Goal: Find specific page/section: Find specific page/section

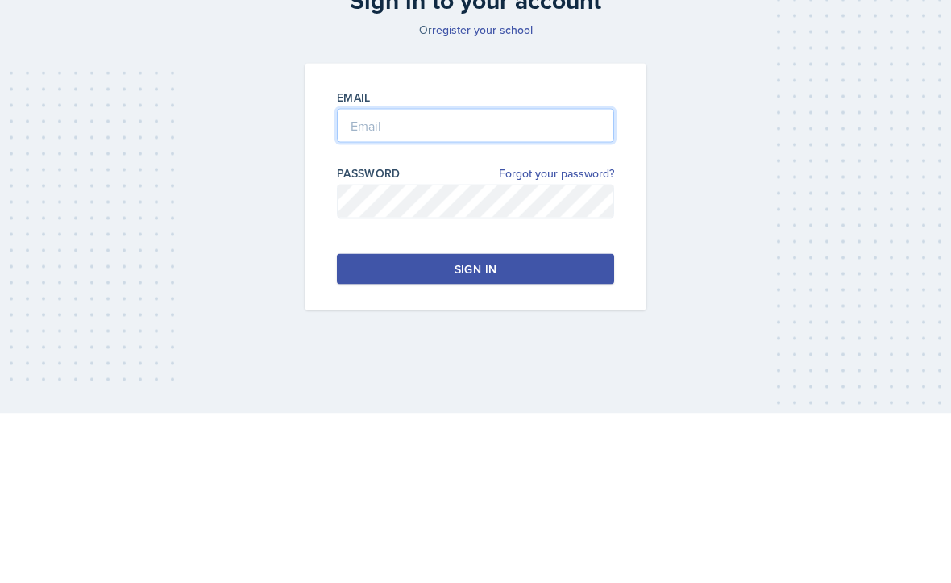
type input "[EMAIL_ADDRESS][DOMAIN_NAME]"
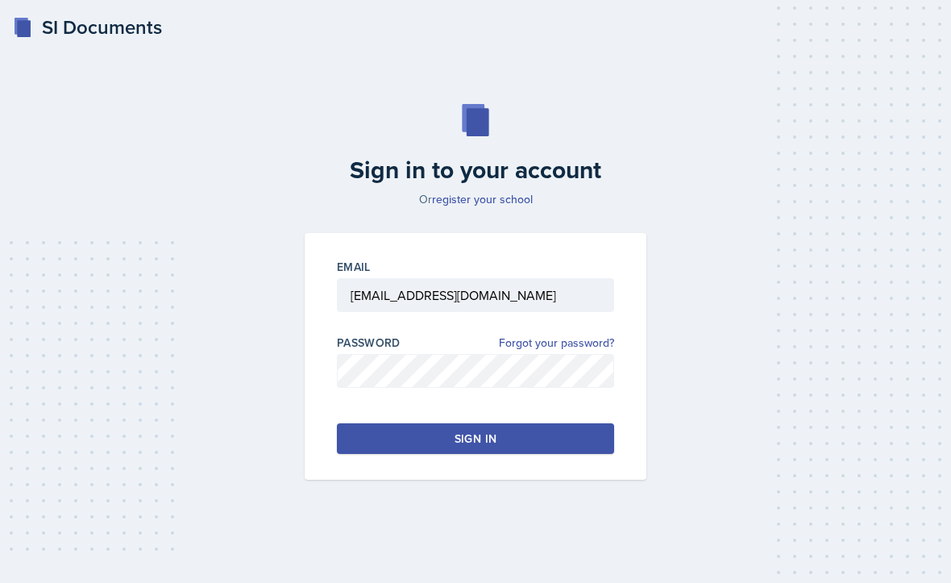
click at [573, 423] on button "Sign in" at bounding box center [475, 438] width 277 height 31
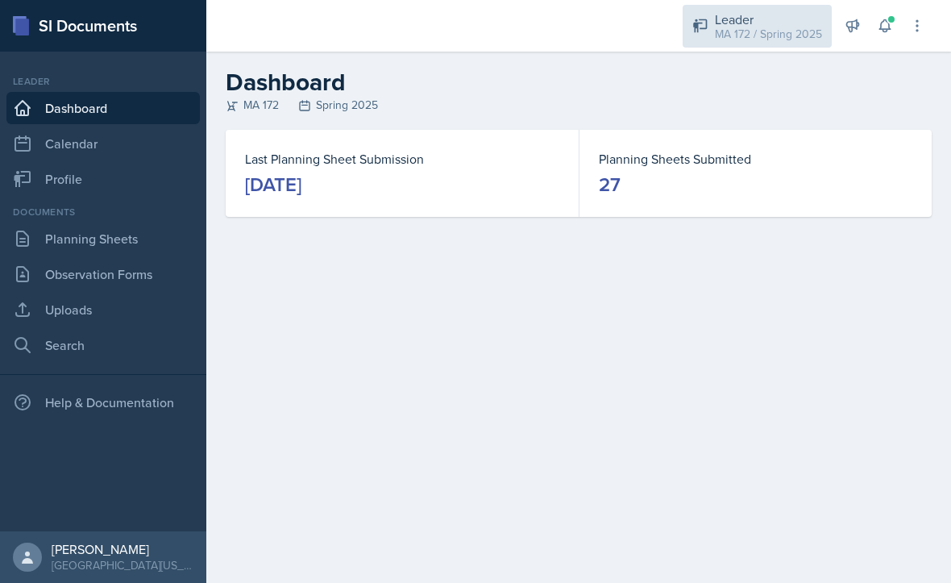
click at [781, 16] on div "Leader" at bounding box center [768, 19] width 107 height 19
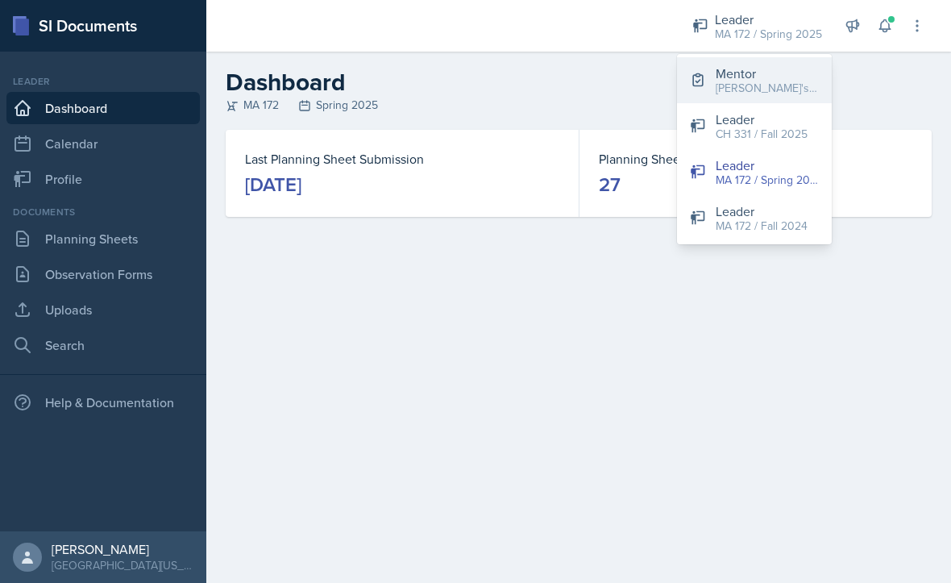
click at [776, 90] on div "[PERSON_NAME]'s Group / Fall 2025" at bounding box center [767, 88] width 103 height 17
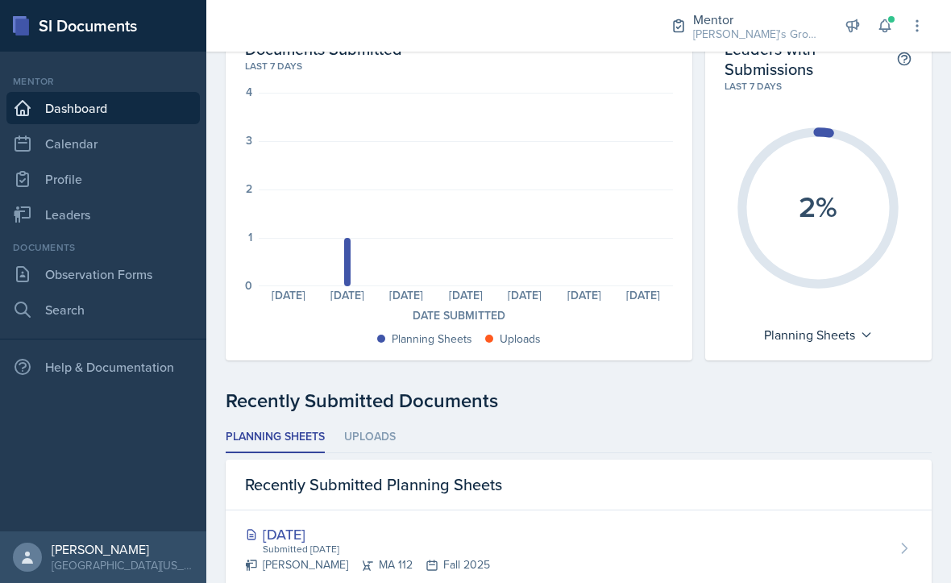
scroll to position [85, 0]
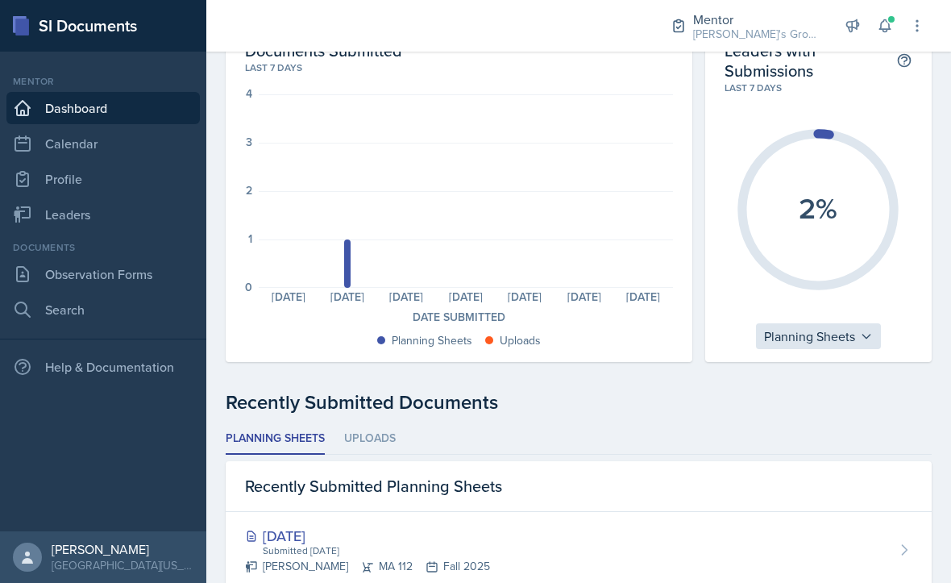
click at [854, 327] on div "Planning Sheets" at bounding box center [818, 336] width 125 height 26
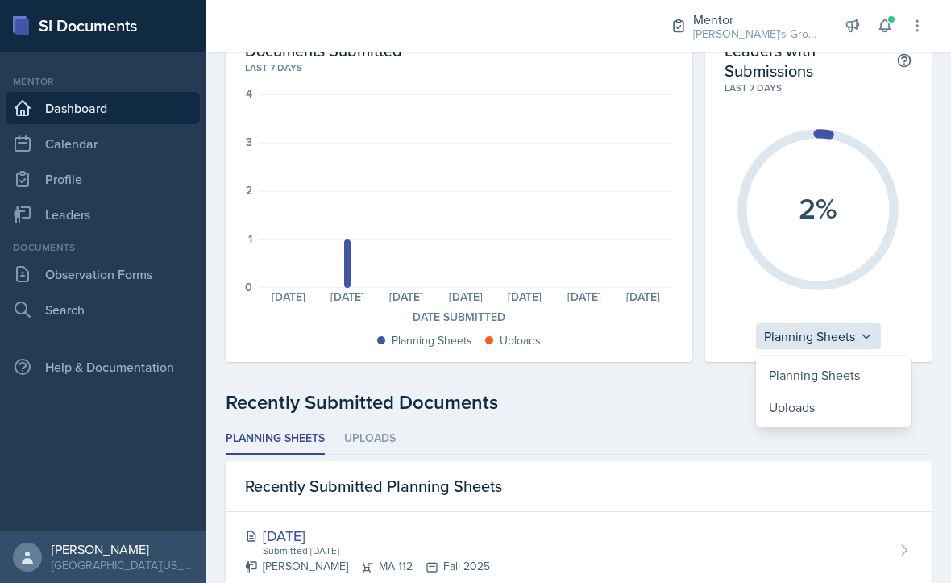
click at [868, 328] on div "Planning Sheets" at bounding box center [818, 336] width 125 height 26
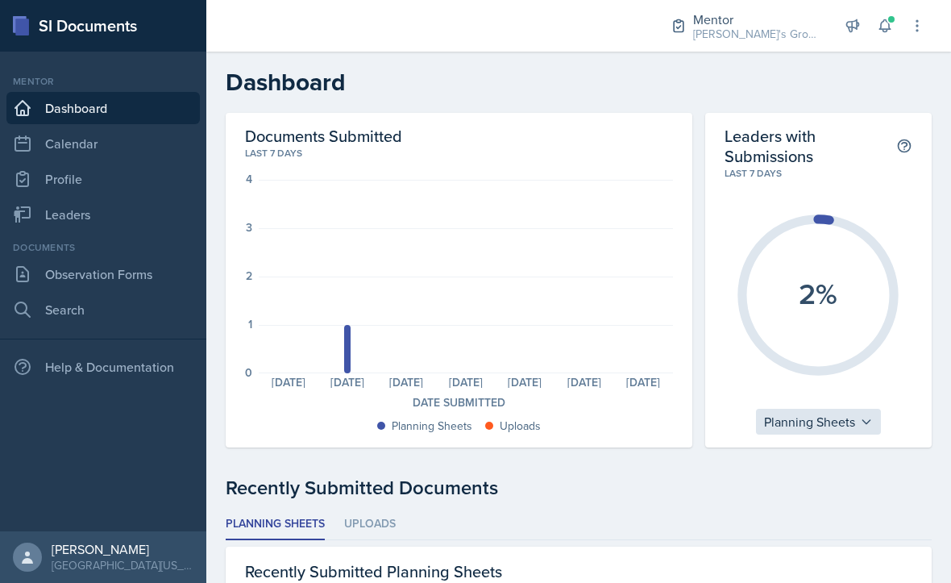
scroll to position [0, 0]
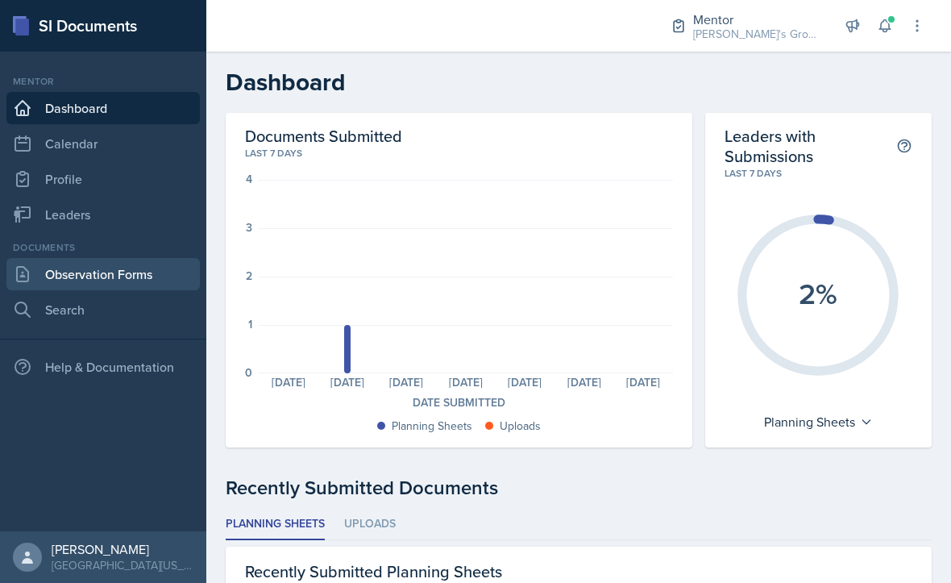
click at [70, 284] on link "Observation Forms" at bounding box center [103, 274] width 194 height 32
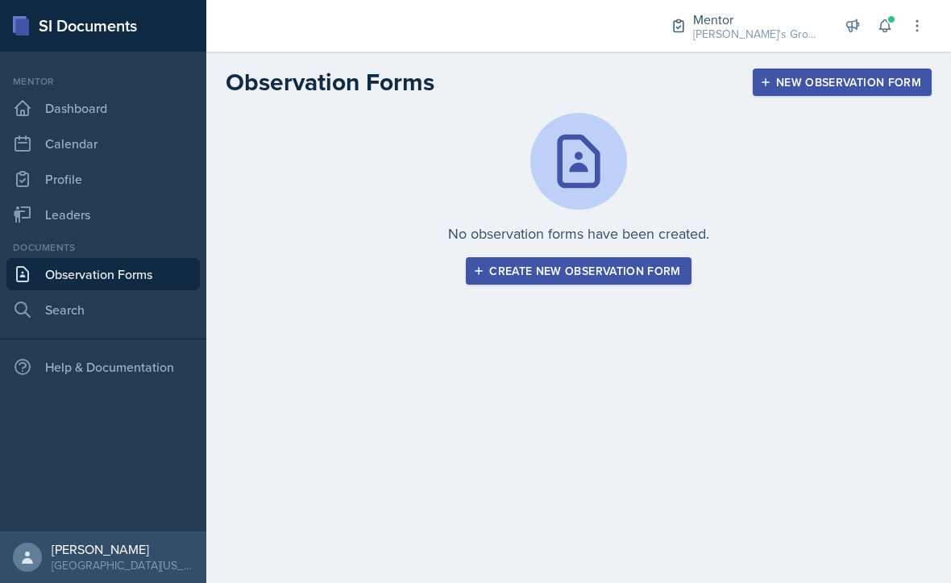
click at [781, 77] on div "New Observation Form" at bounding box center [843, 82] width 158 height 13
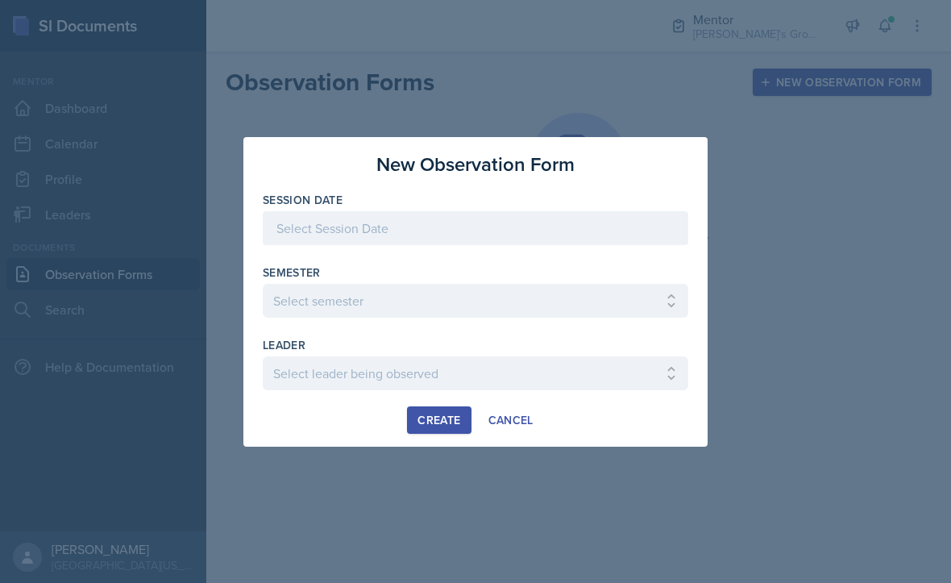
click at [541, 442] on div "New Observation Form Session Date [DATE] 27 28 29 30 31 1 2 3 4 5 6 7 8 9 10 11…" at bounding box center [476, 292] width 464 height 310
click at [527, 431] on button "Cancel" at bounding box center [511, 419] width 66 height 27
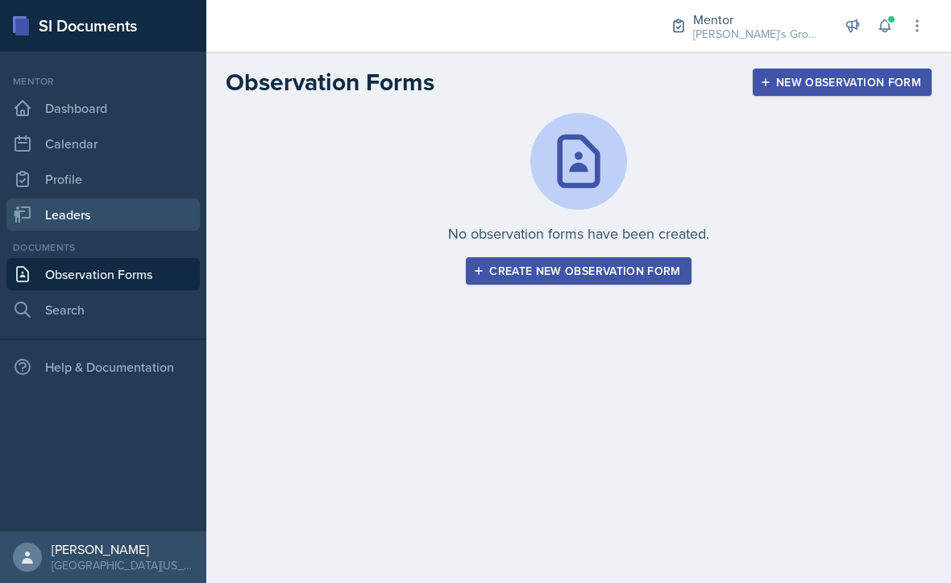
click at [52, 225] on link "Leaders" at bounding box center [103, 214] width 194 height 32
